Goal: Find specific page/section: Find specific page/section

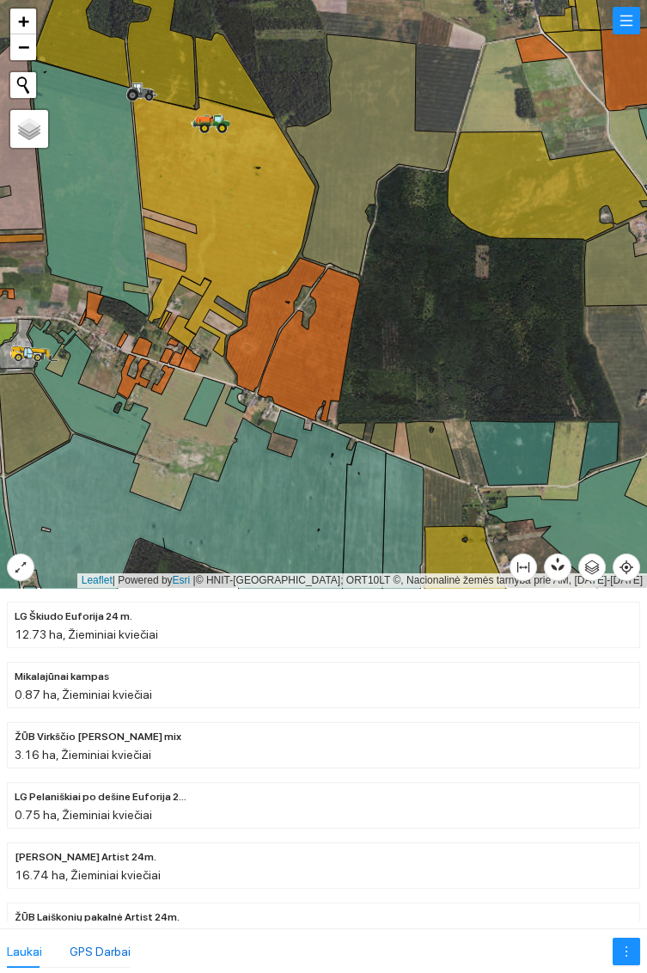
click at [105, 949] on div "GPS Darbai" at bounding box center [100, 951] width 61 height 19
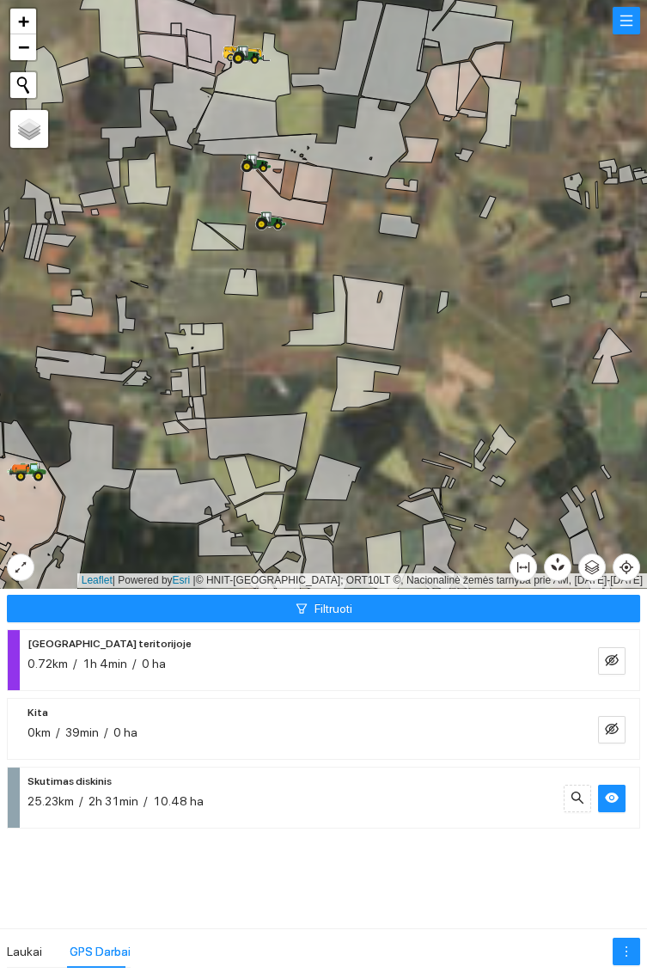
click at [268, 215] on icon at bounding box center [267, 217] width 9 height 10
